Goal: Find contact information: Find contact information

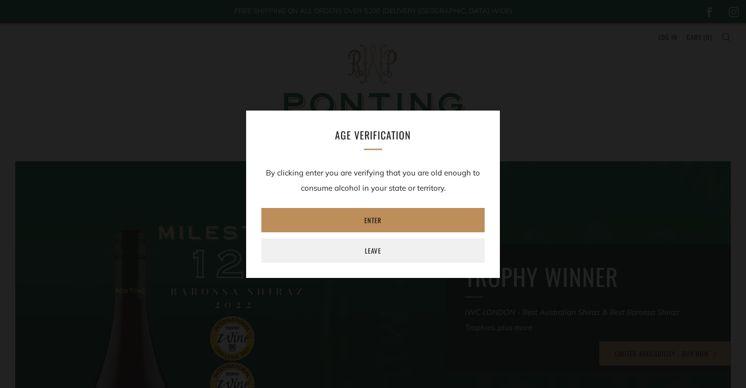
click at [376, 219] on link "Enter" at bounding box center [372, 220] width 223 height 24
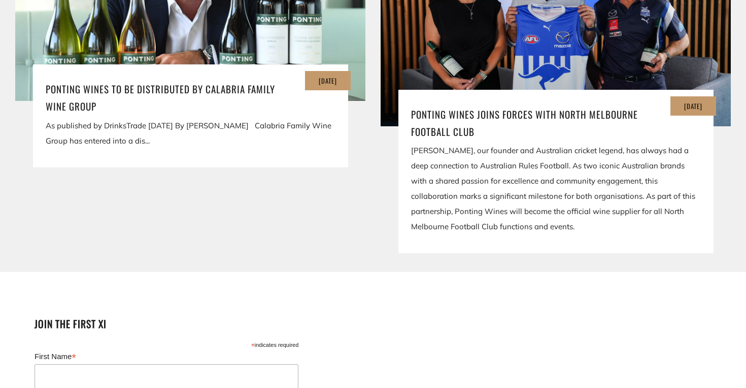
scroll to position [2670, 0]
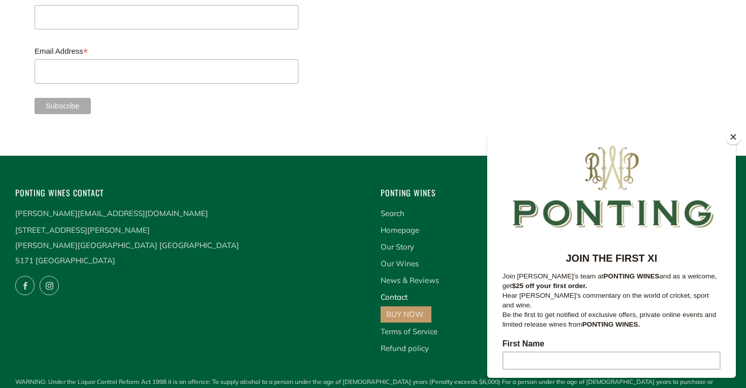
click at [394, 292] on link "Contact" at bounding box center [393, 297] width 27 height 10
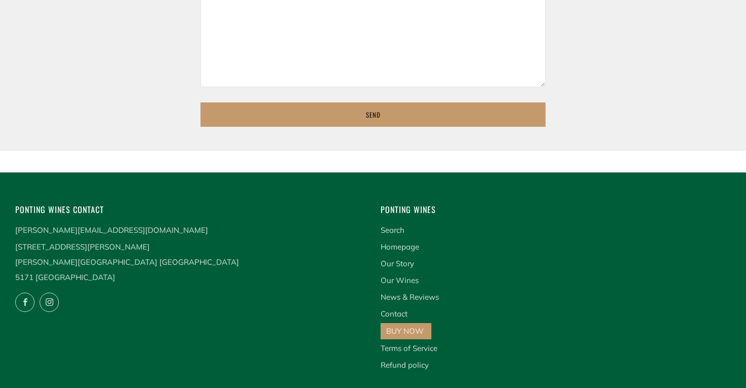
scroll to position [622, 0]
